Goal: Task Accomplishment & Management: Use online tool/utility

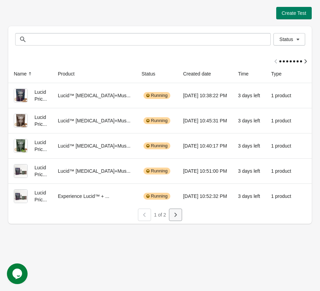
click at [178, 220] on button "button" at bounding box center [175, 215] width 13 height 12
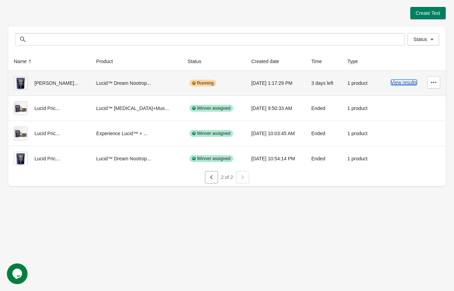
click at [320, 85] on button "View results" at bounding box center [404, 83] width 26 height 6
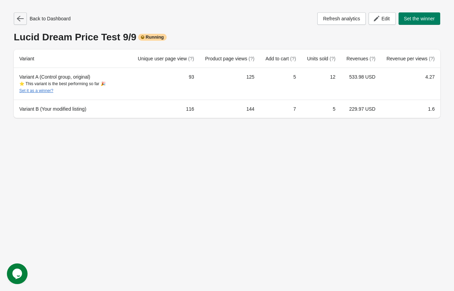
click at [23, 21] on icon "button" at bounding box center [20, 18] width 7 height 7
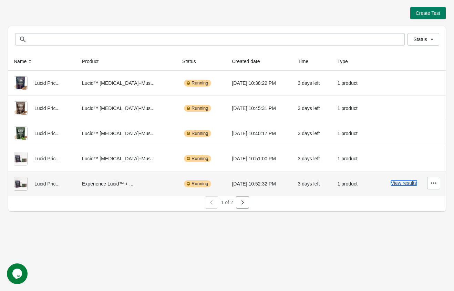
click at [320, 183] on button "View results" at bounding box center [404, 183] width 26 height 6
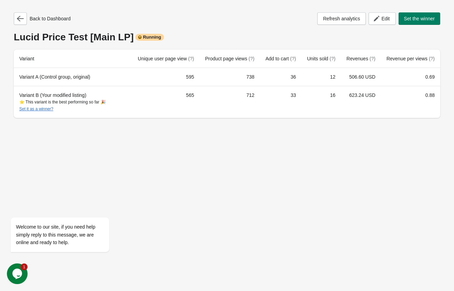
click at [19, 269] on icon "Chat widget" at bounding box center [17, 274] width 10 height 10
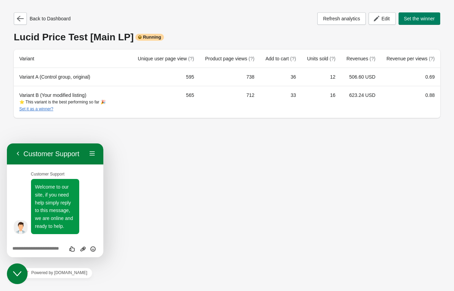
click at [40, 246] on div "Rate this chat Upload File Insert emoji" at bounding box center [55, 248] width 86 height 6
click at [37, 248] on textarea at bounding box center [55, 249] width 86 height 6
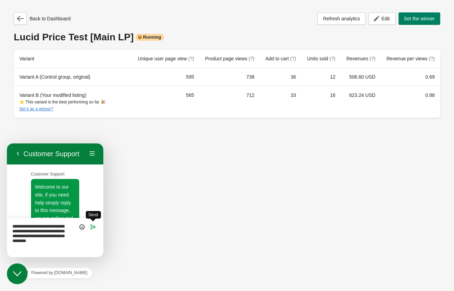
type textarea "**********"
click at [94, 223] on span "Send" at bounding box center [93, 222] width 6 height 6
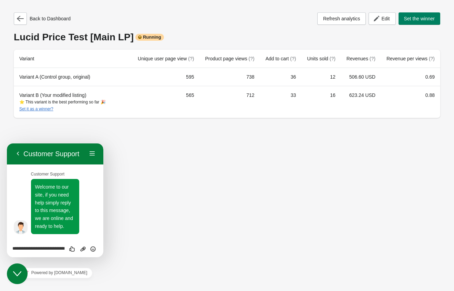
scroll to position [54, 0]
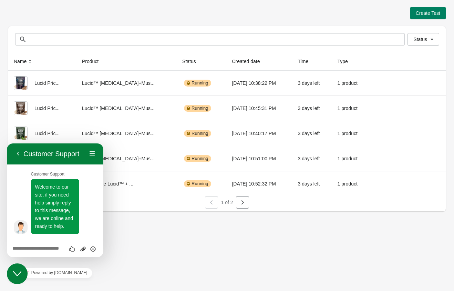
scroll to position [288, 0]
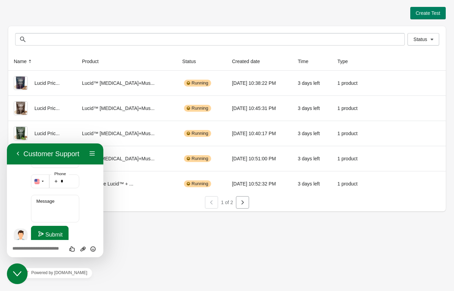
click at [19, 278] on button "Close Chat This icon closes the chat window." at bounding box center [17, 273] width 21 height 21
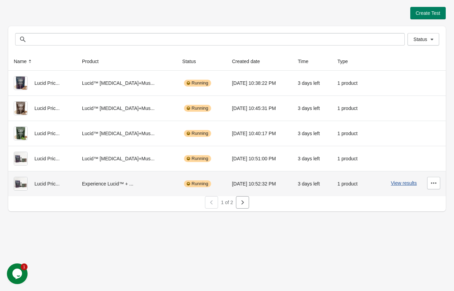
click at [401, 184] on button "View results" at bounding box center [404, 183] width 26 height 6
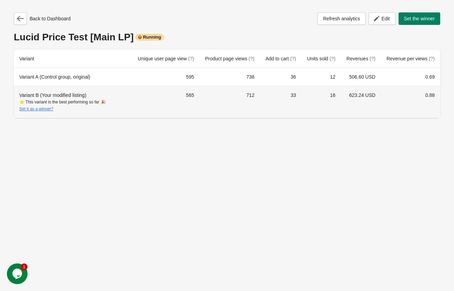
click at [68, 89] on th "Variant B (Your modified listing) ⭐ This variant is the best performing so far …" at bounding box center [73, 102] width 119 height 32
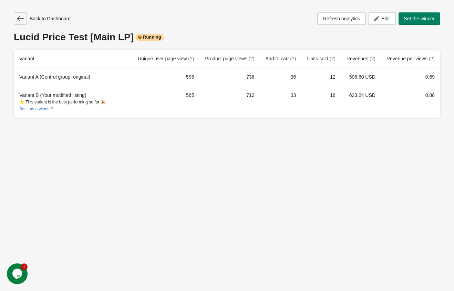
click at [21, 22] on button "button" at bounding box center [20, 18] width 13 height 12
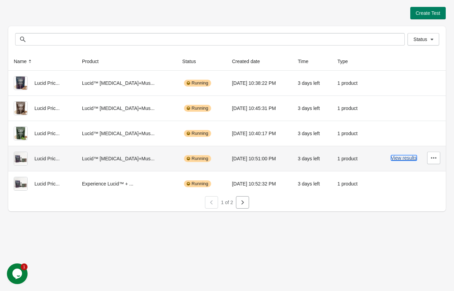
click at [400, 159] on button "View results" at bounding box center [404, 158] width 26 height 6
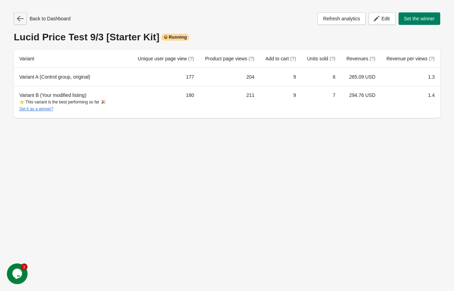
click at [22, 19] on icon "button" at bounding box center [20, 18] width 7 height 7
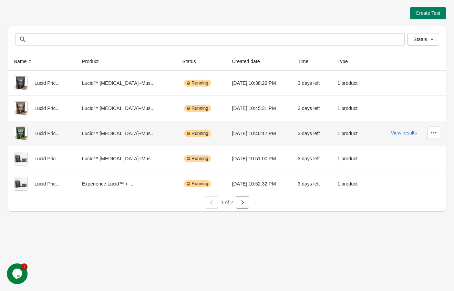
click at [395, 136] on div "View results" at bounding box center [408, 133] width 66 height 12
click at [398, 136] on div "View results" at bounding box center [408, 133] width 66 height 12
click at [407, 134] on button "View results" at bounding box center [404, 133] width 26 height 6
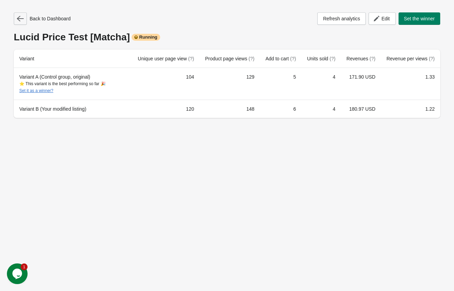
click at [18, 16] on icon "button" at bounding box center [20, 18] width 7 height 7
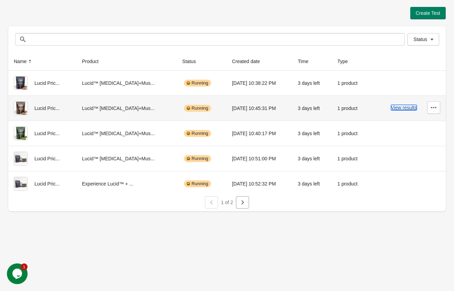
click at [413, 107] on button "View results" at bounding box center [404, 108] width 26 height 6
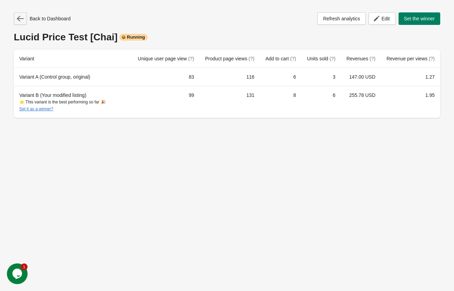
click at [24, 22] on button "button" at bounding box center [20, 18] width 13 height 12
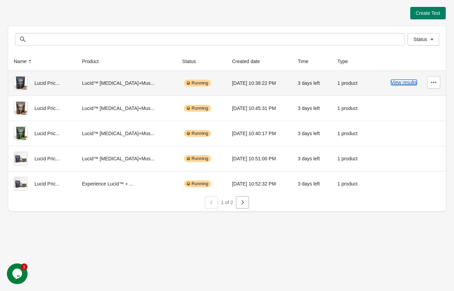
click at [408, 80] on button "View results" at bounding box center [404, 83] width 26 height 6
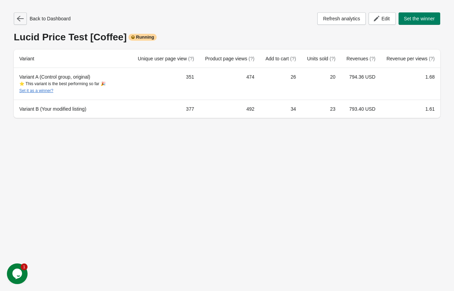
click at [24, 22] on button "button" at bounding box center [20, 18] width 13 height 12
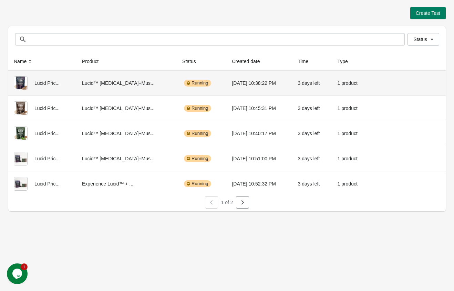
click at [90, 232] on div "Create Test Status Status Name Product Status Created date Time Type Lucid Pric…" at bounding box center [227, 145] width 454 height 291
click at [405, 82] on button "View results" at bounding box center [404, 83] width 26 height 6
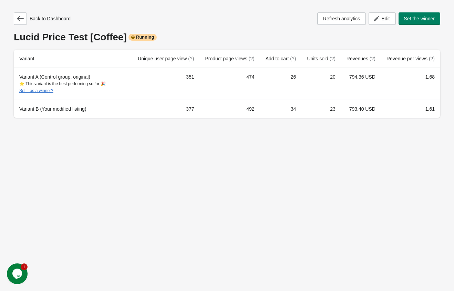
click at [184, 29] on div "Back to Dashboard Refresh analytics Edit Set the winner Lucid Price Test [Coffe…" at bounding box center [227, 65] width 427 height 106
click at [22, 20] on icon "button" at bounding box center [20, 18] width 7 height 7
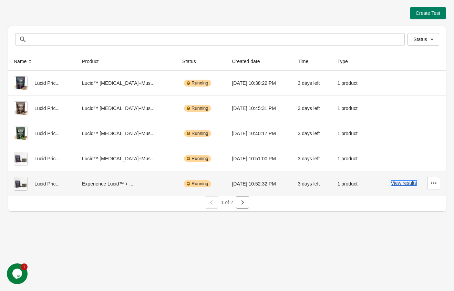
click at [401, 182] on button "View results" at bounding box center [404, 183] width 26 height 6
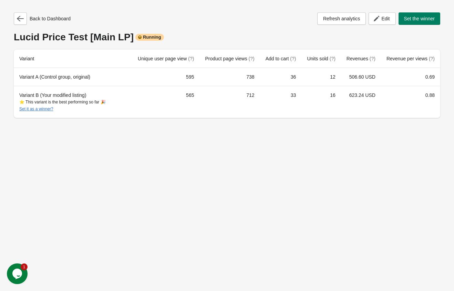
click at [225, 27] on div "Back to Dashboard Refresh analytics Edit Set the winner Lucid Price Test [Main …" at bounding box center [227, 65] width 427 height 106
click at [18, 22] on icon "button" at bounding box center [20, 18] width 7 height 7
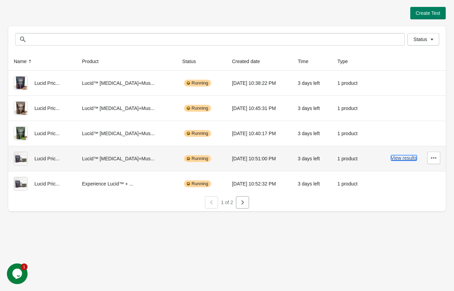
click at [395, 155] on button "View results" at bounding box center [404, 158] width 26 height 6
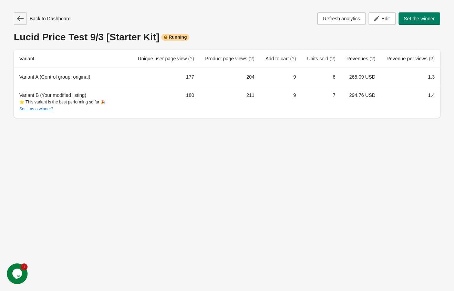
click at [22, 17] on icon "button" at bounding box center [20, 18] width 7 height 7
